Goal: Task Accomplishment & Management: Manage account settings

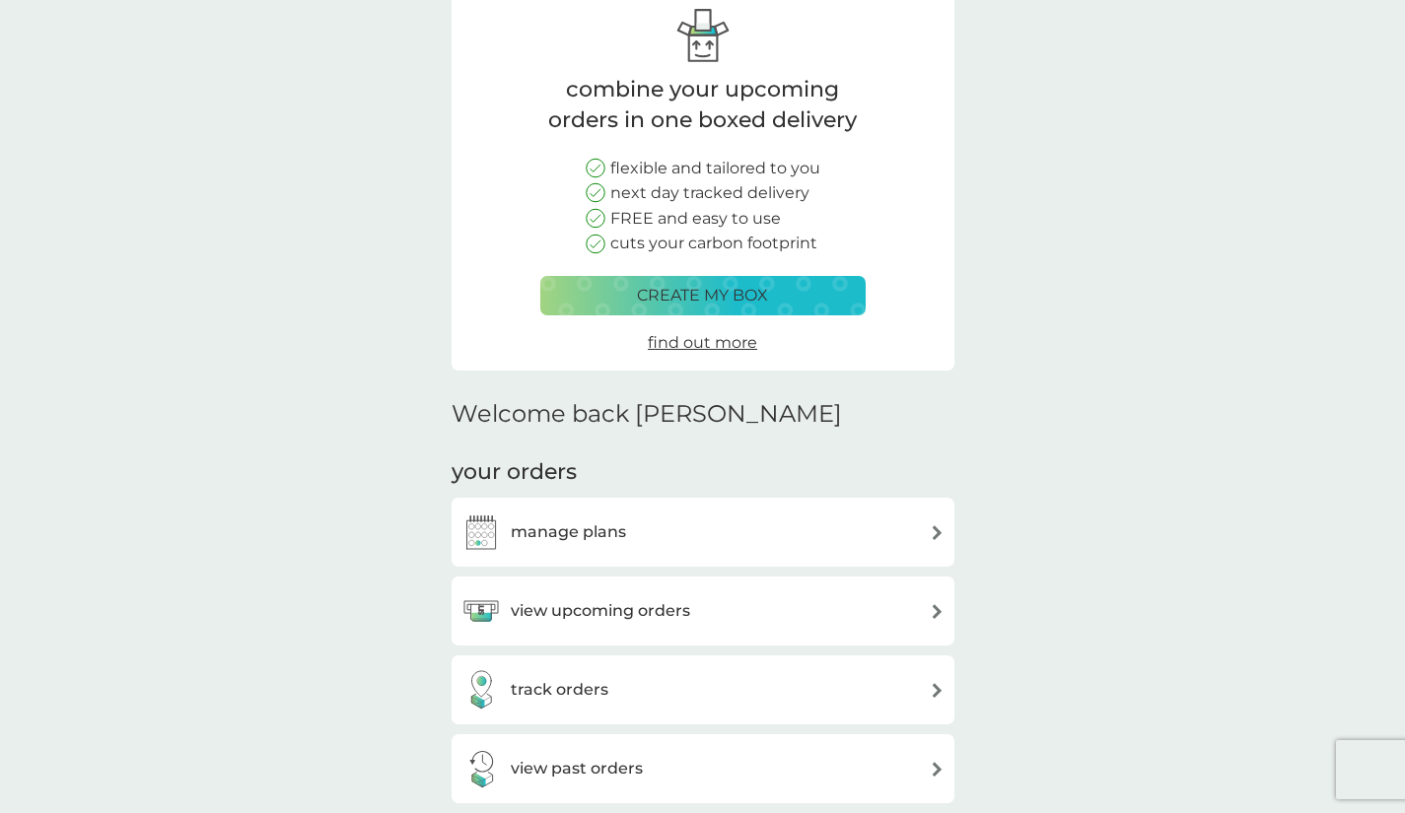
scroll to position [296, 0]
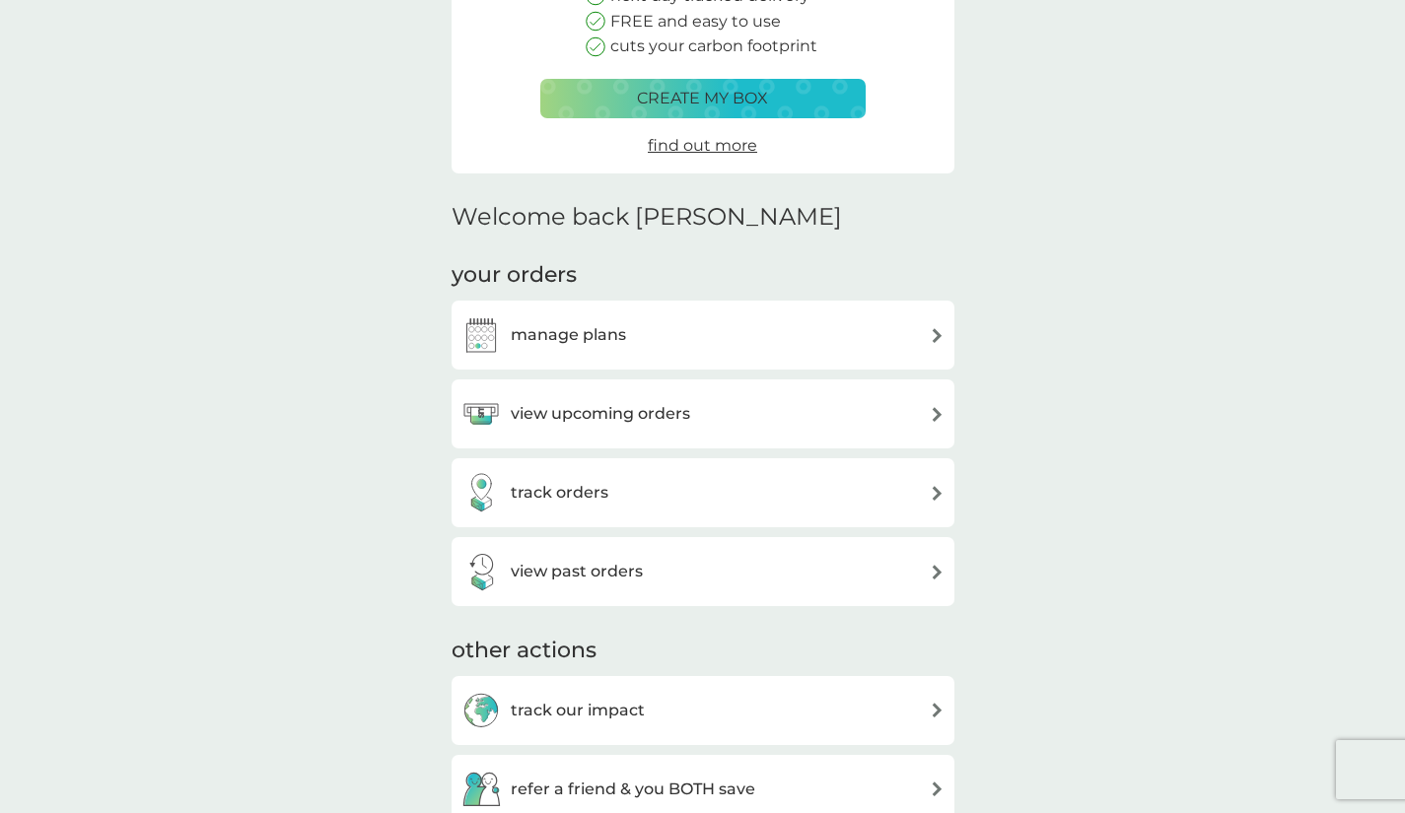
click at [631, 331] on div "manage plans" at bounding box center [702, 334] width 483 height 39
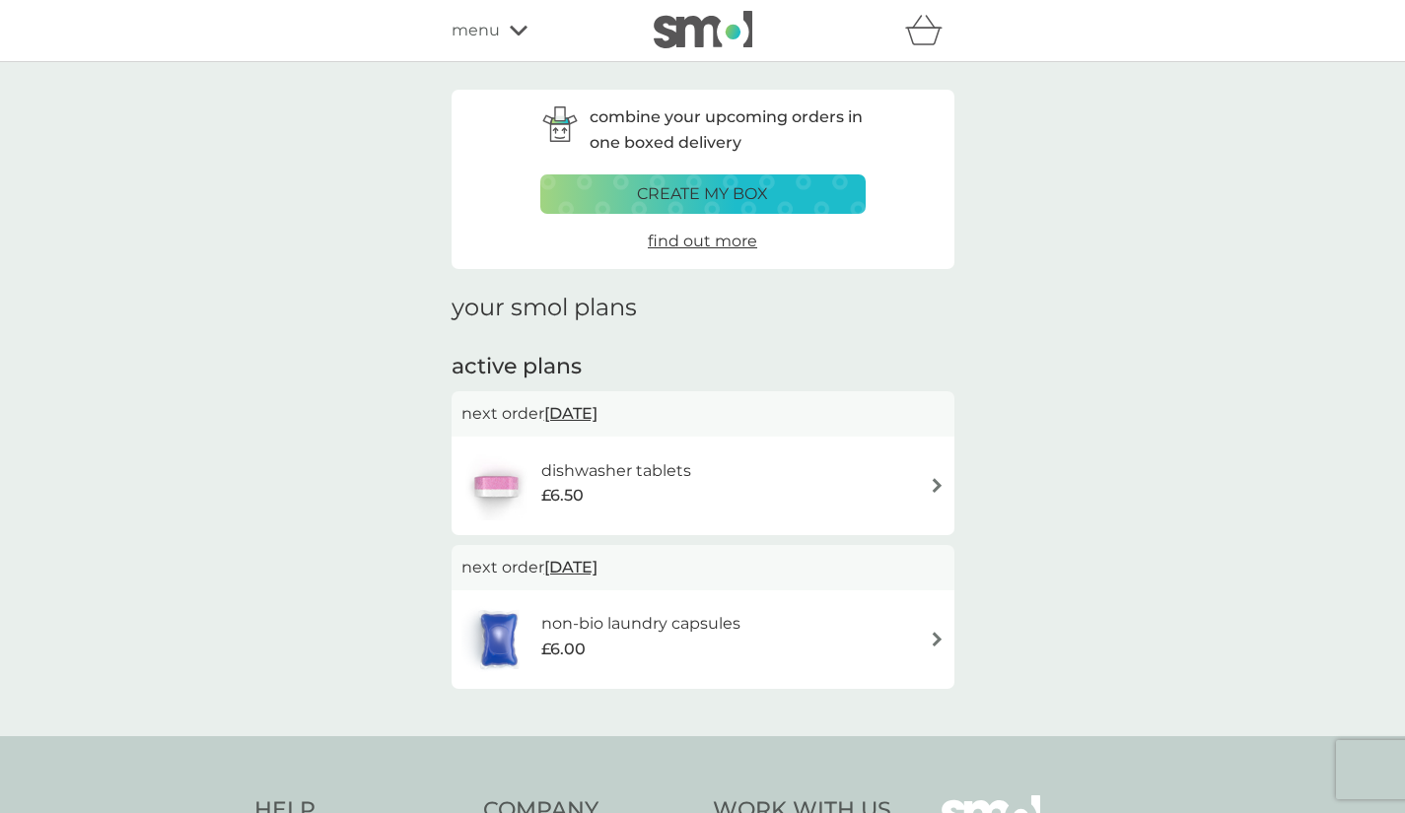
click at [933, 488] on img at bounding box center [937, 485] width 15 height 15
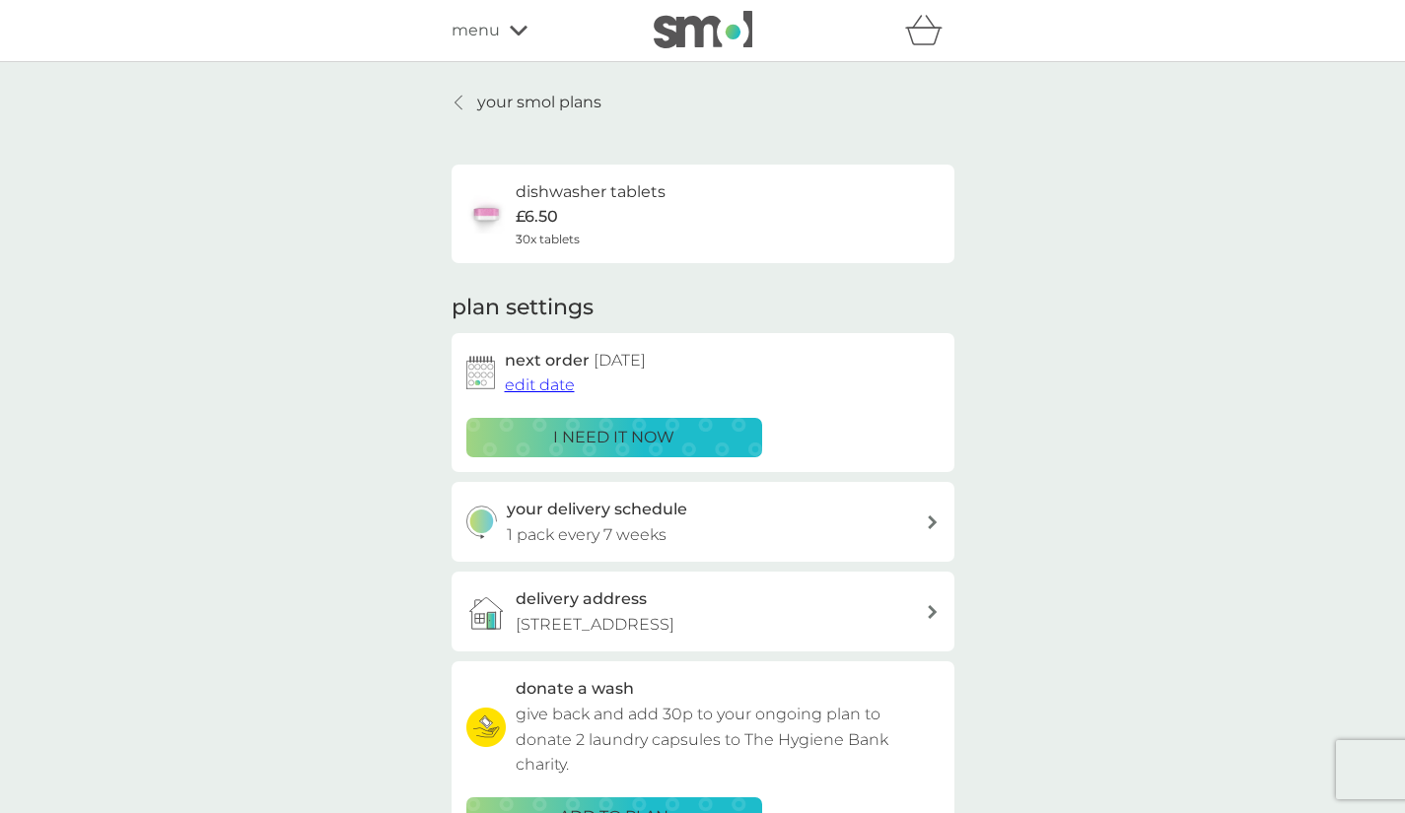
click at [538, 388] on span "edit date" at bounding box center [540, 385] width 70 height 19
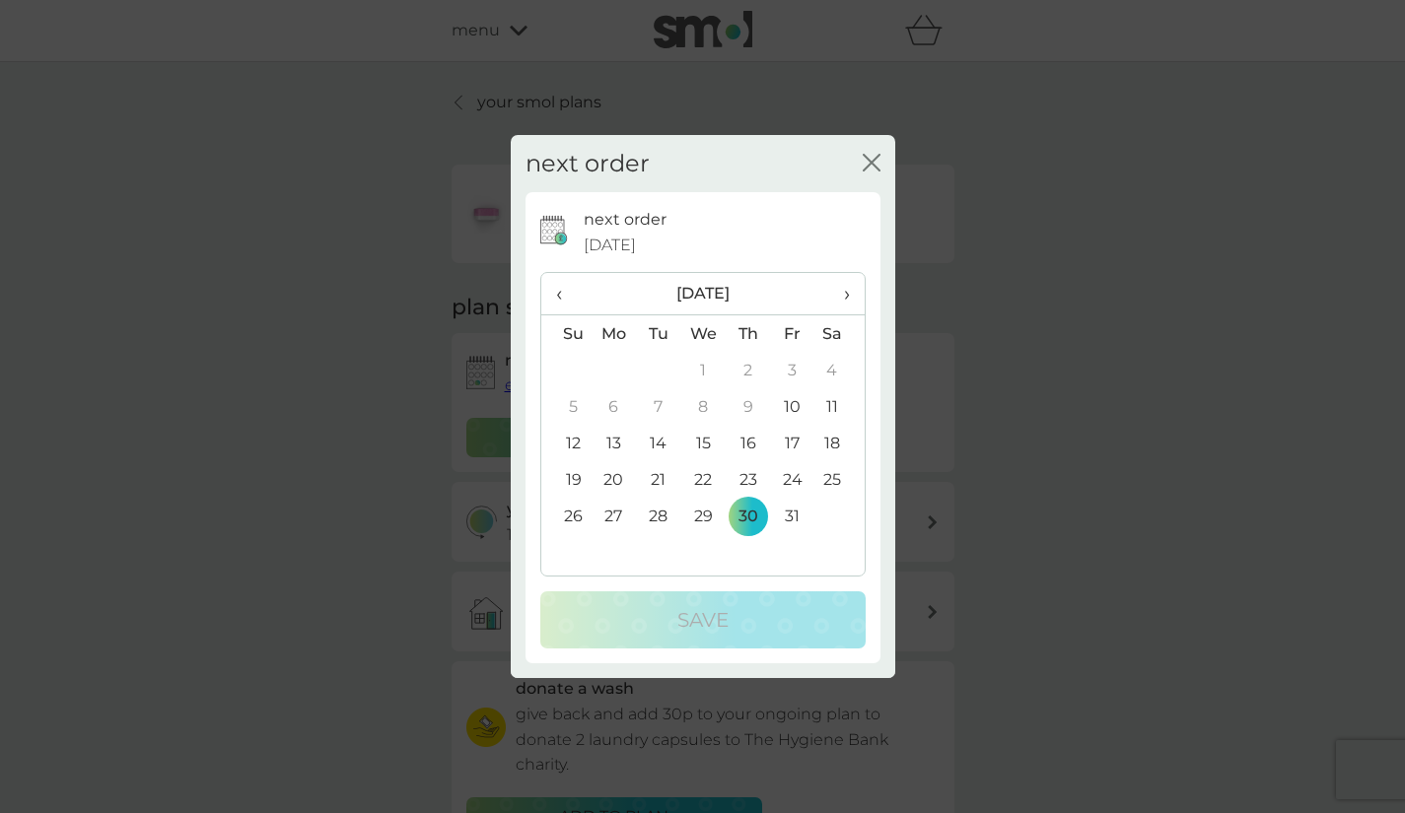
click at [845, 298] on span "›" at bounding box center [839, 293] width 20 height 41
click at [660, 410] on td "4" at bounding box center [658, 406] width 44 height 36
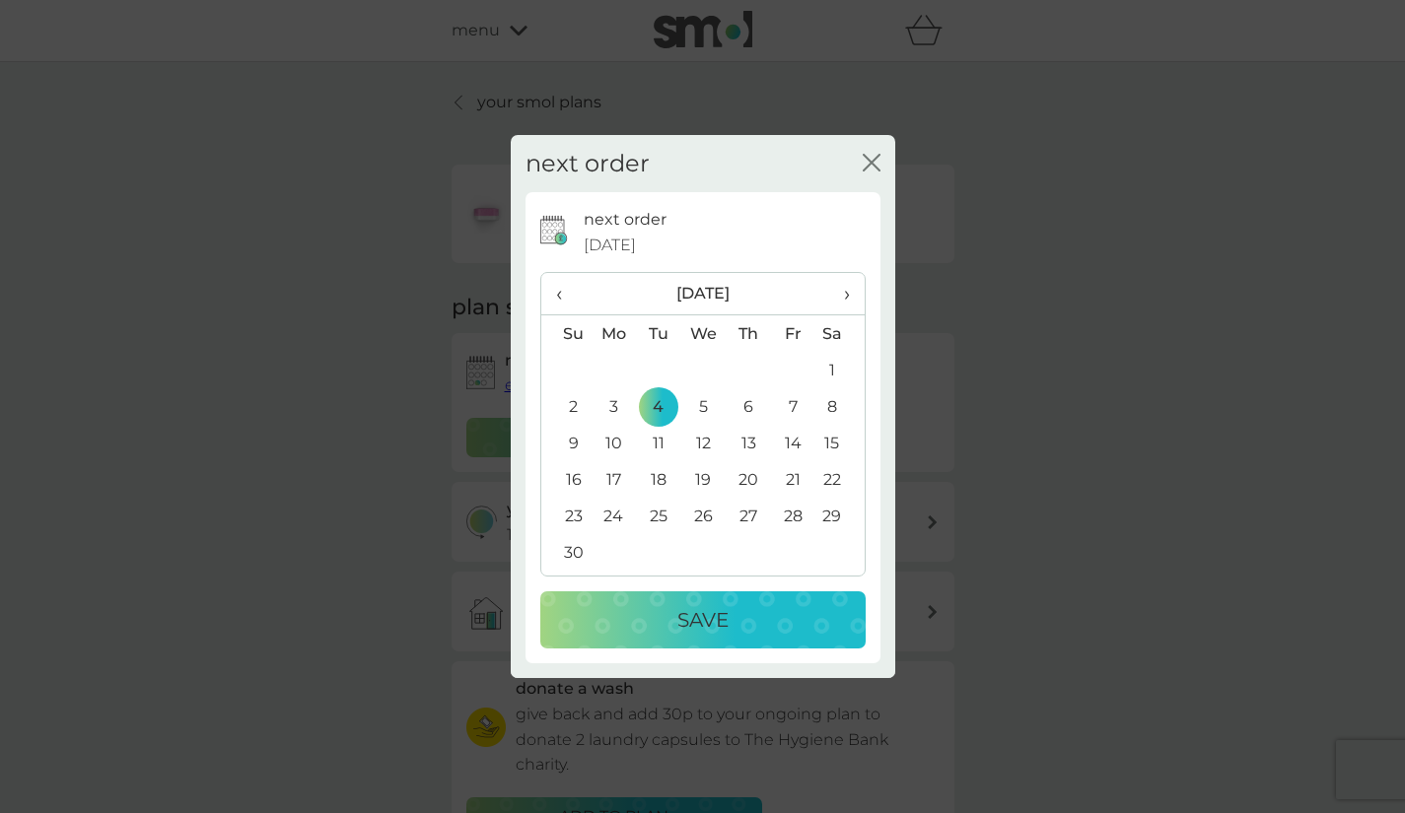
click at [699, 623] on p "Save" at bounding box center [702, 620] width 51 height 32
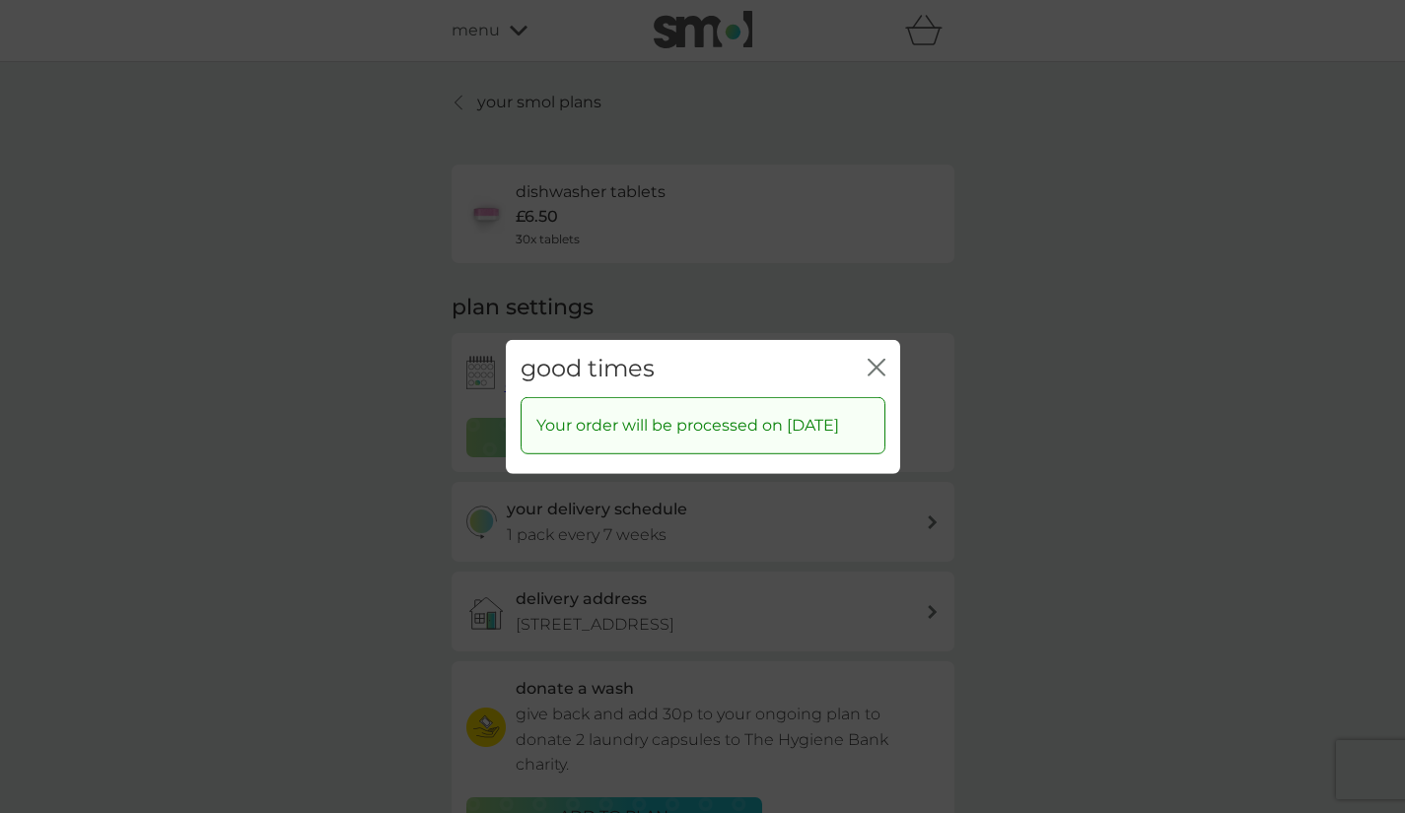
click at [875, 358] on icon "close" at bounding box center [877, 367] width 18 height 18
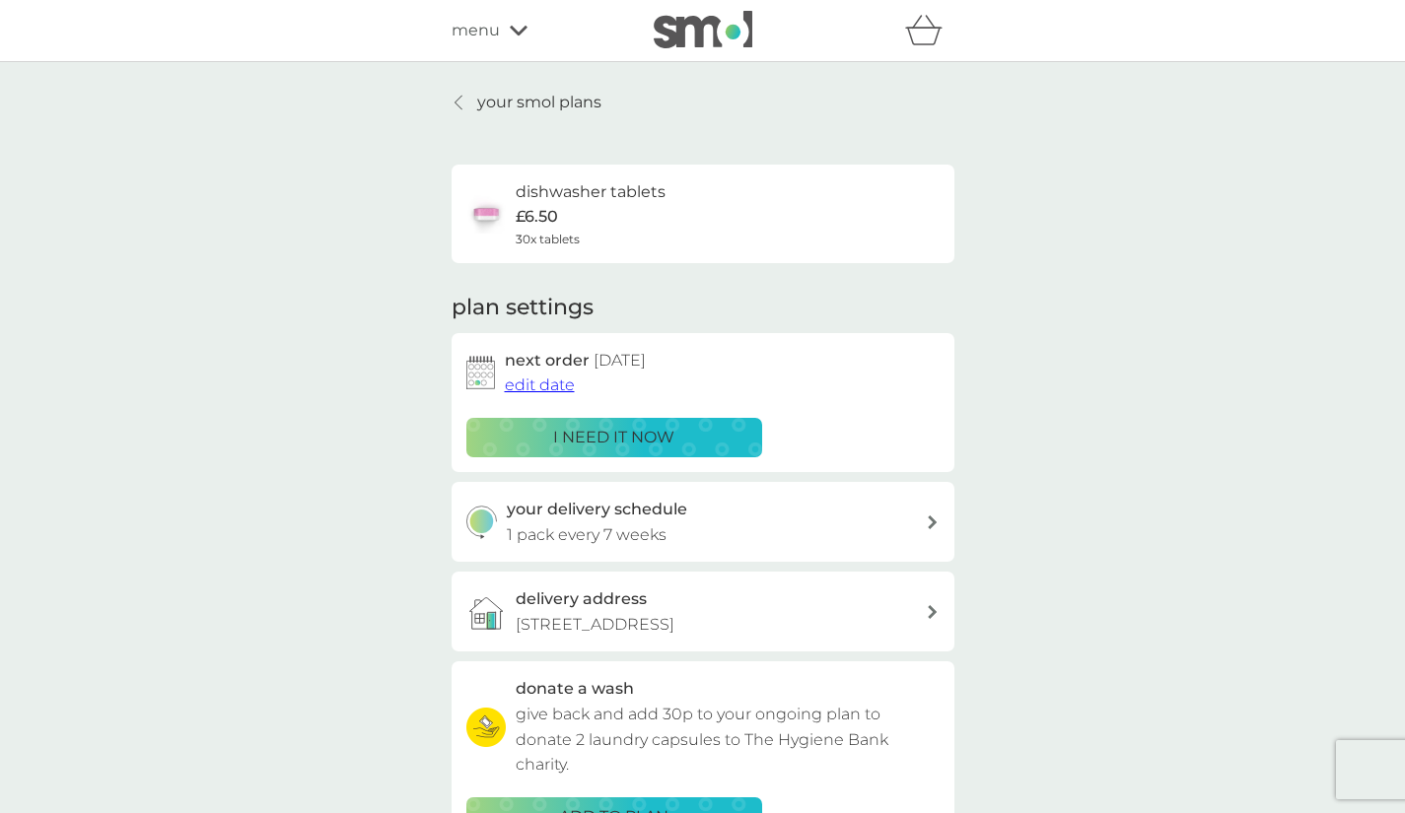
click at [520, 32] on icon at bounding box center [519, 31] width 18 height 10
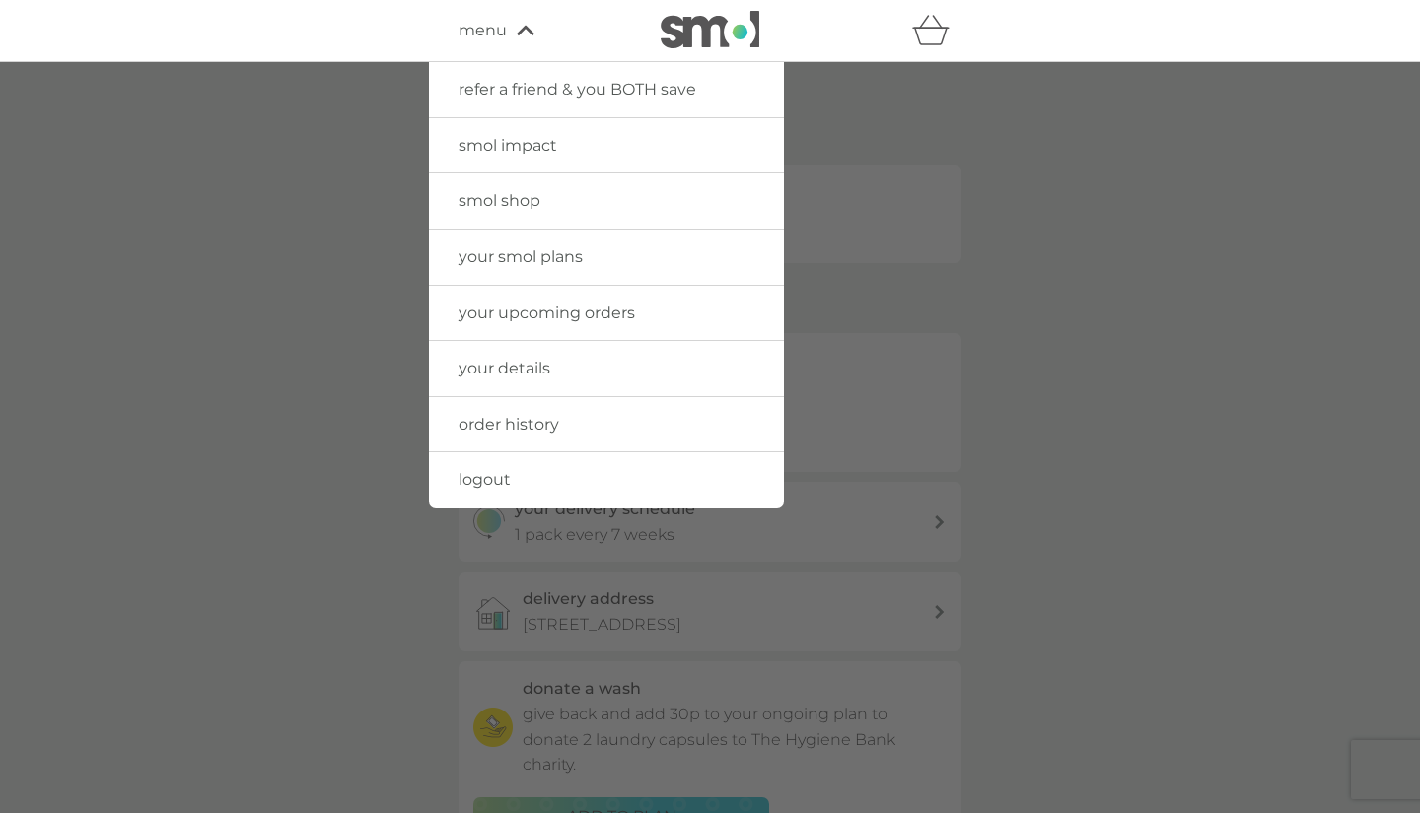
click at [490, 474] on span "logout" at bounding box center [484, 479] width 52 height 19
